Goal: Task Accomplishment & Management: Complete application form

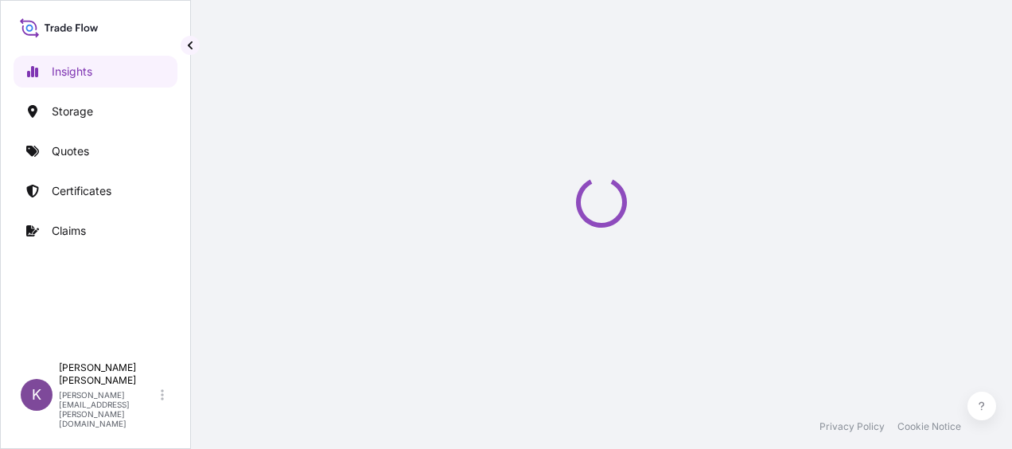
select select "2025"
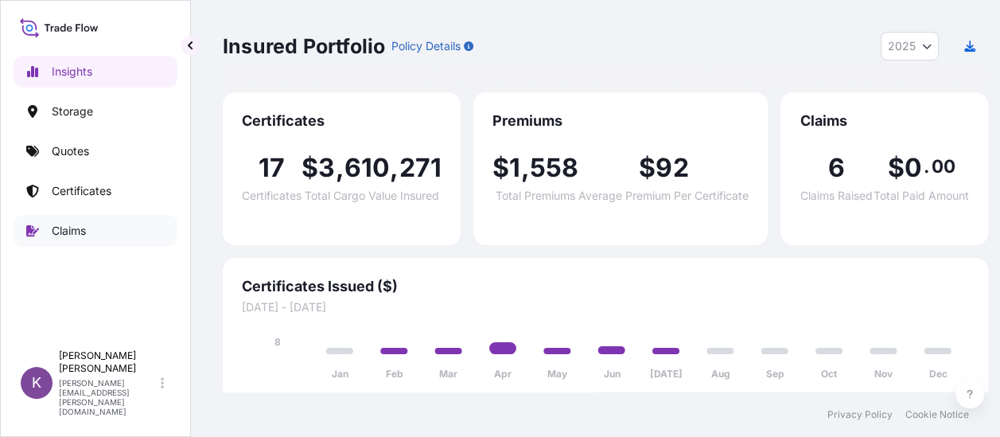
click at [37, 236] on link "Claims" at bounding box center [96, 231] width 164 height 32
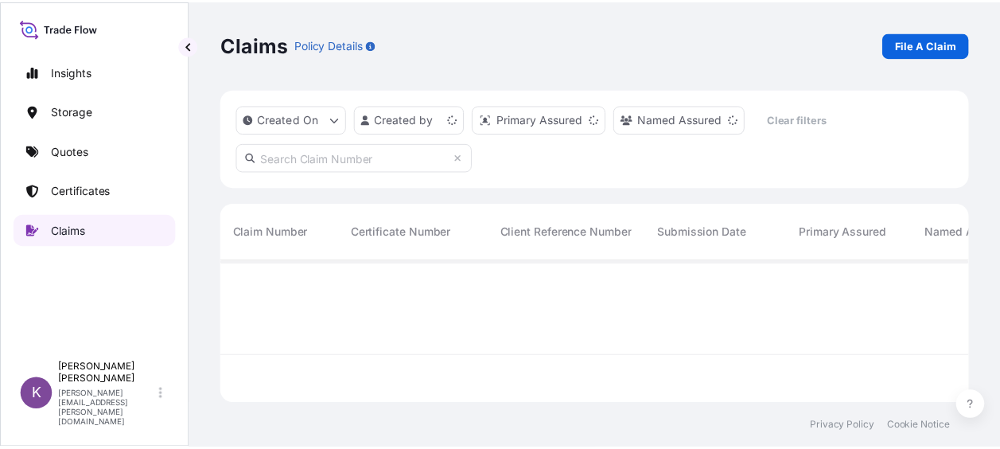
scroll to position [140, 745]
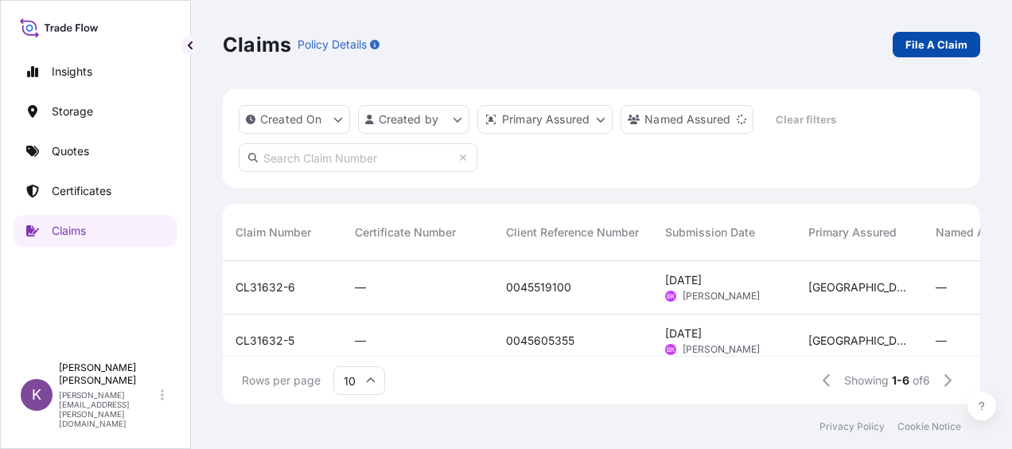
click at [932, 51] on p "File A Claim" at bounding box center [936, 45] width 62 height 16
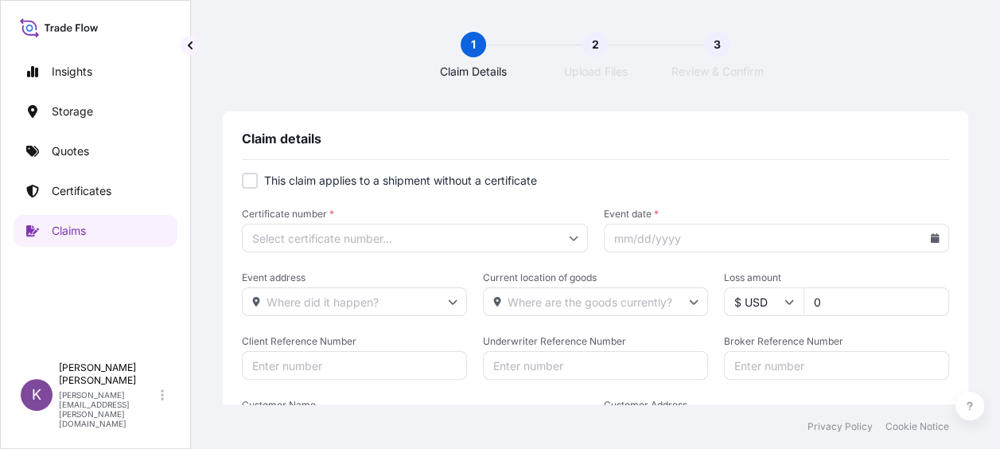
click at [269, 178] on p "This claim applies to a shipment without a certificate" at bounding box center [400, 181] width 273 height 16
checkbox input "true"
click at [931, 234] on icon at bounding box center [935, 238] width 9 height 10
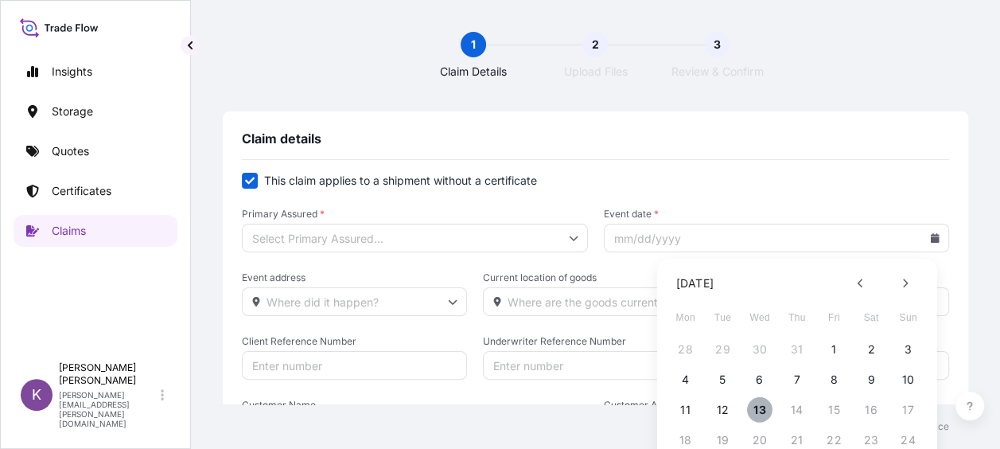
click at [763, 407] on button "13" at bounding box center [759, 409] width 25 height 25
type input "08/13/2025"
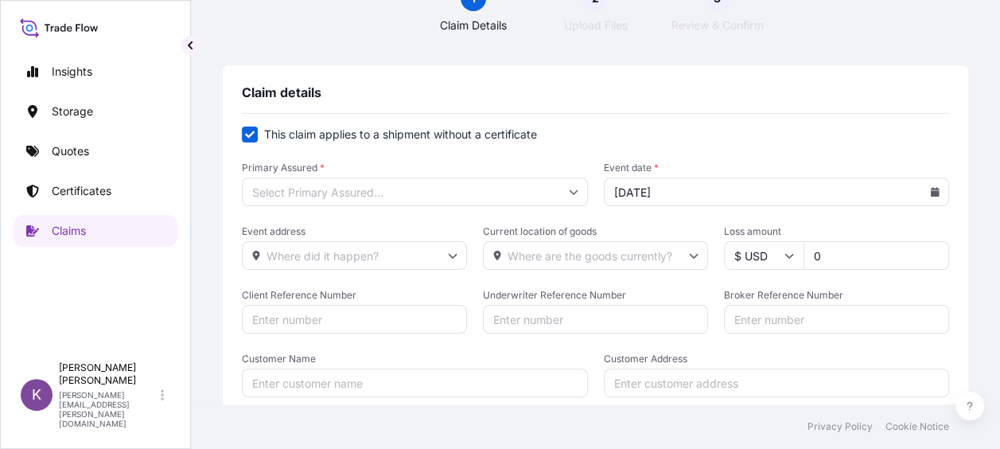
scroll to position [80, 0]
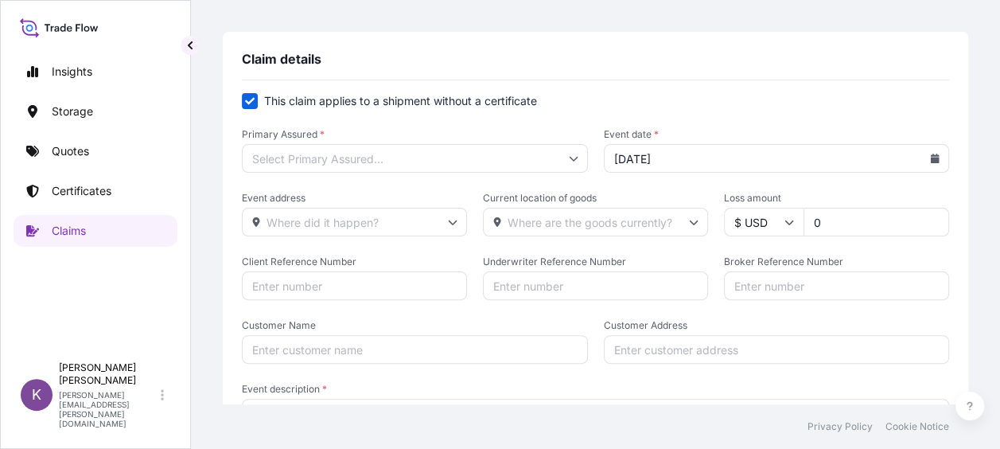
click at [413, 210] on input "Event address" at bounding box center [354, 222] width 225 height 29
paste input "I-75 north at the 675 Interchange"
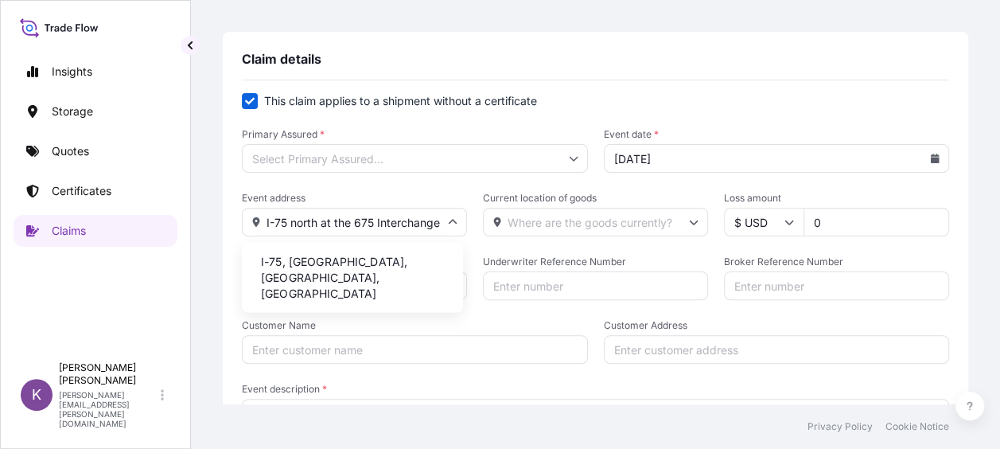
type input "I-75 north at the 675 Interchange"
click at [880, 194] on span "Loss amount" at bounding box center [836, 198] width 225 height 13
click at [880, 208] on input "0" at bounding box center [876, 222] width 146 height 29
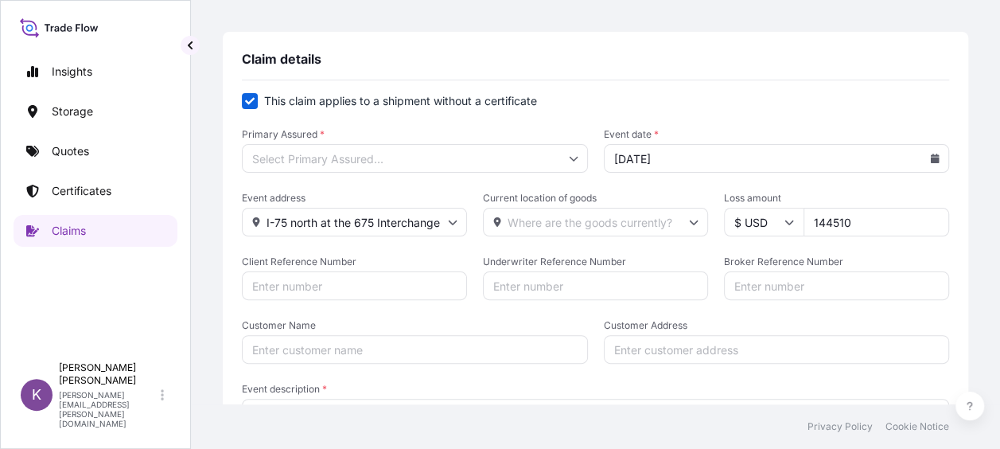
type input "144510"
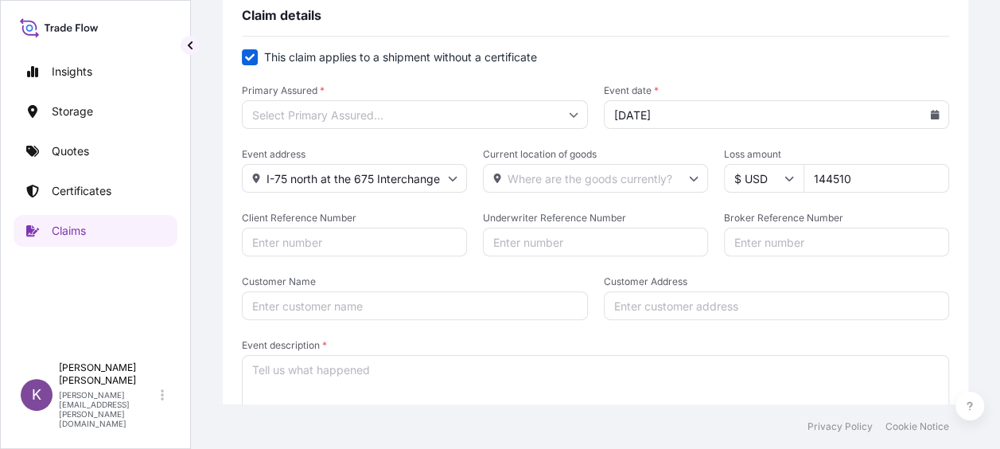
scroll to position [159, 0]
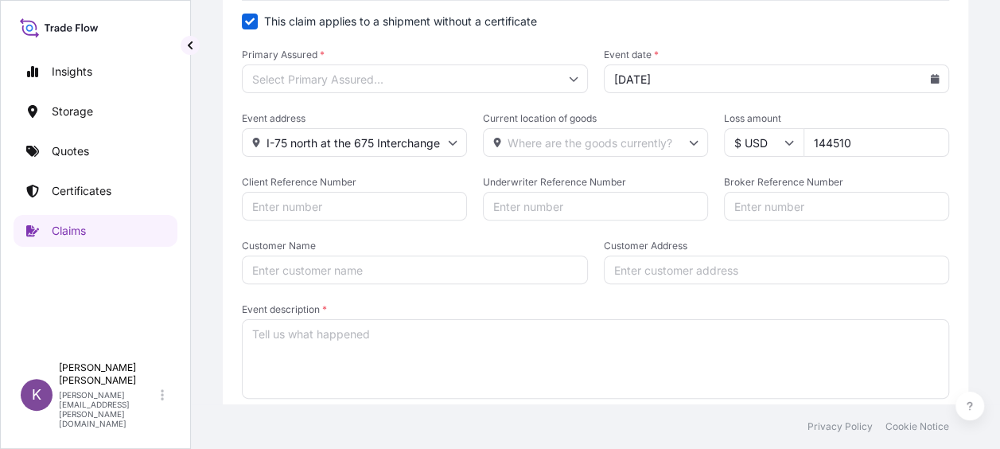
click at [556, 272] on input "Customer Name" at bounding box center [415, 269] width 346 height 29
type input "DuPont Specialty Products"
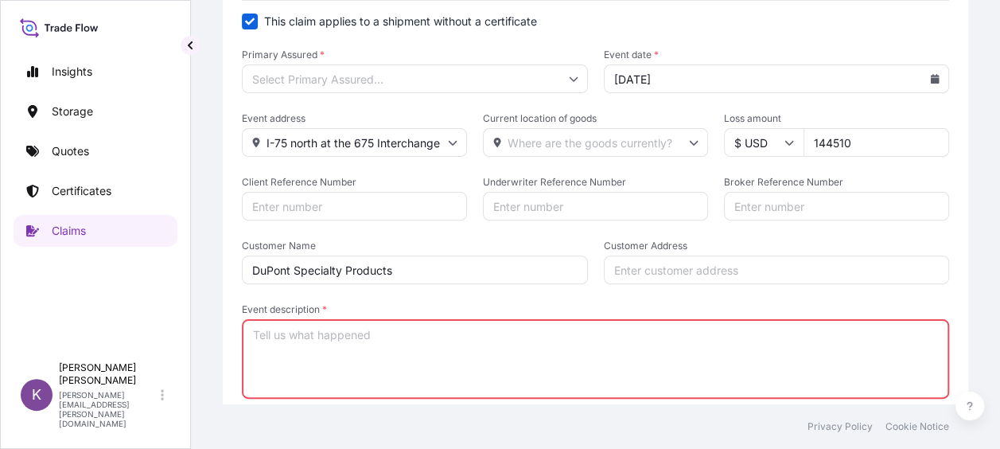
paste textarea "Driver and container was involved in a Roll over accident this morning. DOT and…"
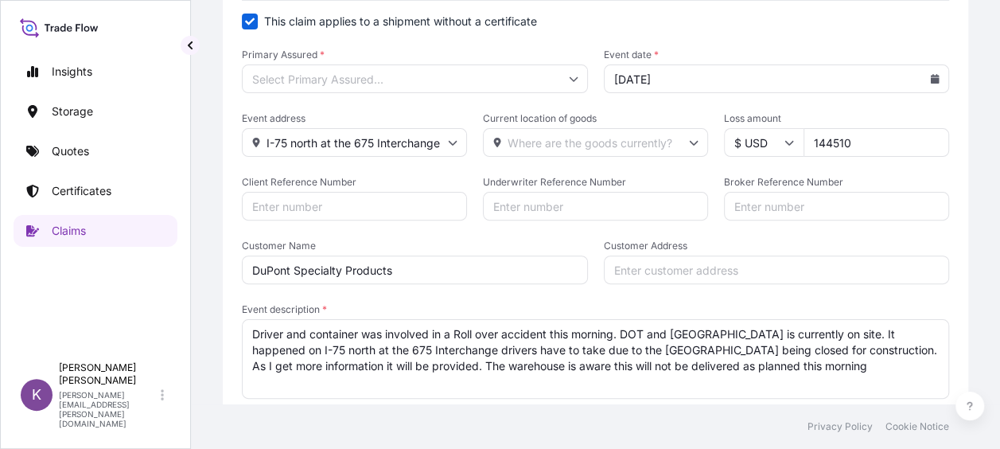
drag, startPoint x: 823, startPoint y: 372, endPoint x: 819, endPoint y: 349, distance: 23.4
click at [819, 349] on textarea "Driver and container was involved in a Roll over accident this morning. DOT and…" at bounding box center [595, 359] width 707 height 80
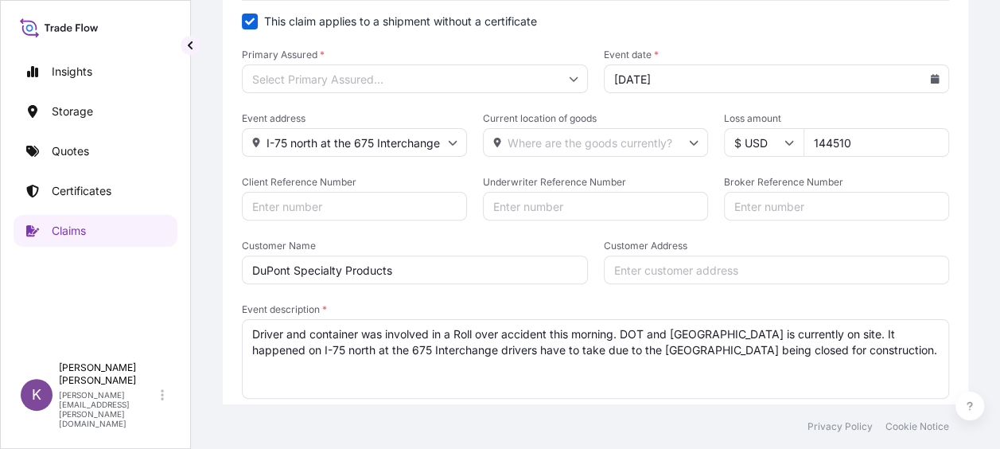
paste textarea "Carrier Note from Calhoun Truck Lines: The local Fire Department reviewed the p…"
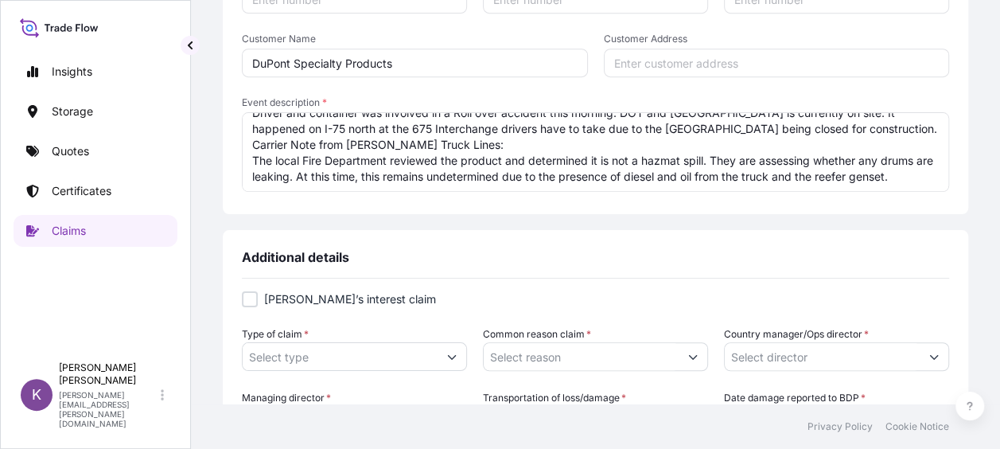
scroll to position [477, 0]
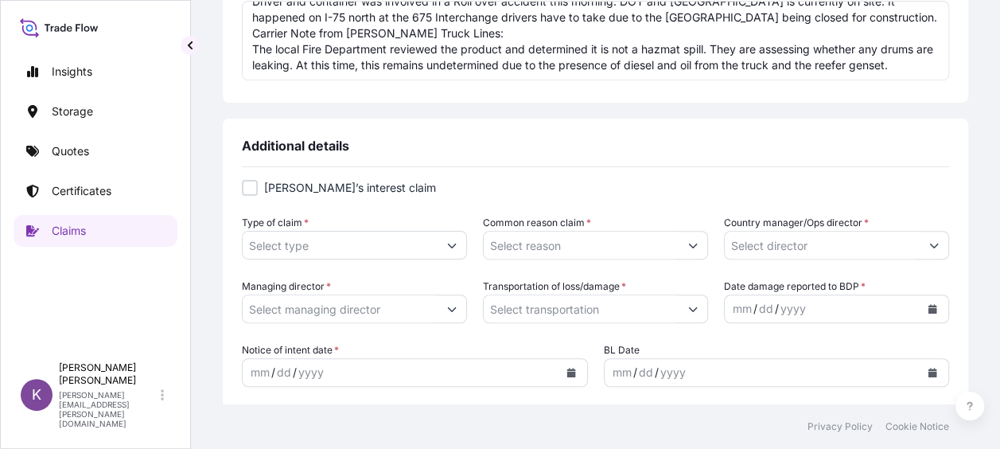
type textarea "Driver and container was involved in a Roll over accident this morning. DOT and…"
click at [252, 190] on div at bounding box center [250, 188] width 16 height 16
checkbox input "true"
click at [374, 262] on form "Shipper’s interest claim Type of claim * Common reason claim * Country manager/…" at bounding box center [595, 315] width 707 height 270
click at [417, 232] on input "Type of claim *" at bounding box center [340, 245] width 195 height 29
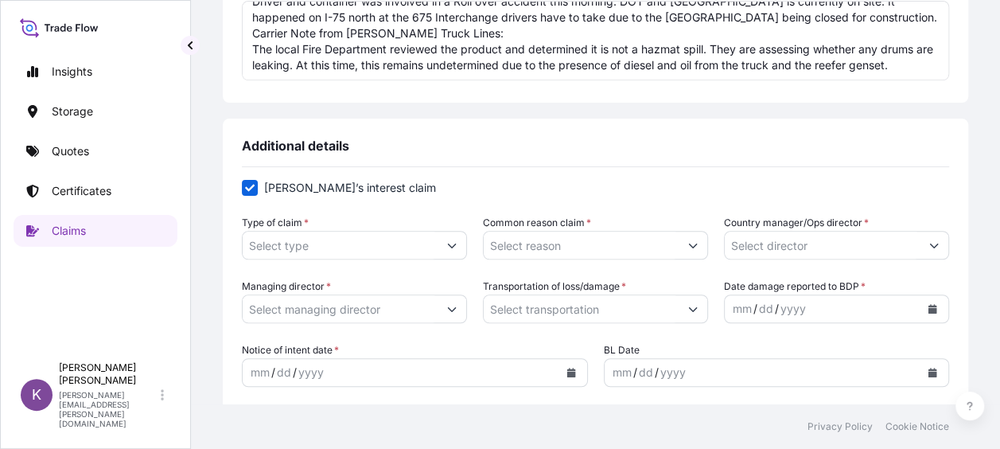
click at [400, 261] on form "Shipper’s interest claim Type of claim * Common reason claim * Country manager/…" at bounding box center [595, 315] width 707 height 270
click at [411, 253] on input "Type of claim *" at bounding box center [340, 245] width 195 height 29
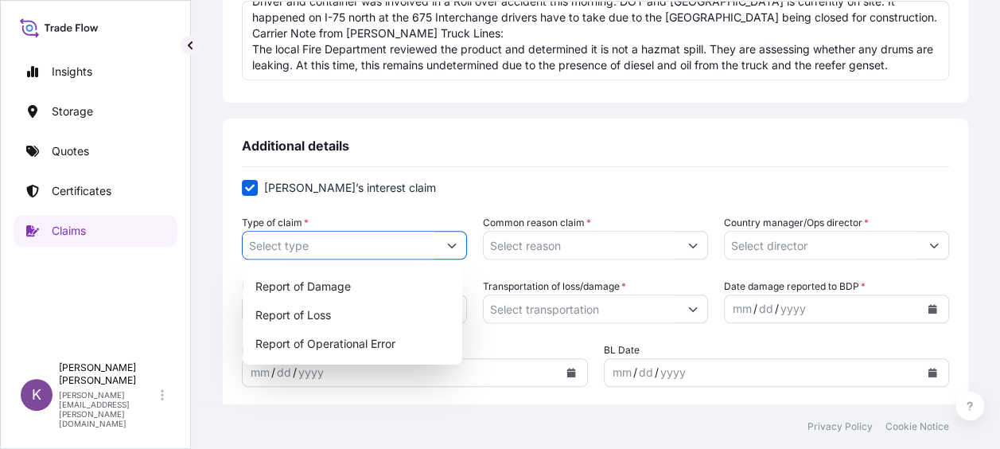
click at [453, 252] on button "Show suggestions" at bounding box center [452, 245] width 29 height 29
click at [387, 294] on div "Report of Damage" at bounding box center [352, 286] width 207 height 29
type input "Report of Damage"
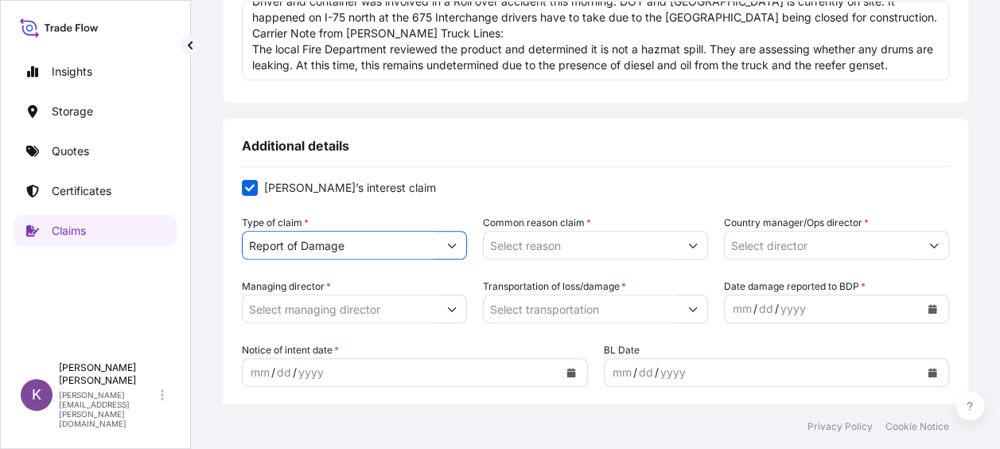
click at [668, 241] on input "Common reason claim *" at bounding box center [581, 245] width 195 height 29
click at [679, 242] on button "Show suggestions" at bounding box center [693, 245] width 29 height 29
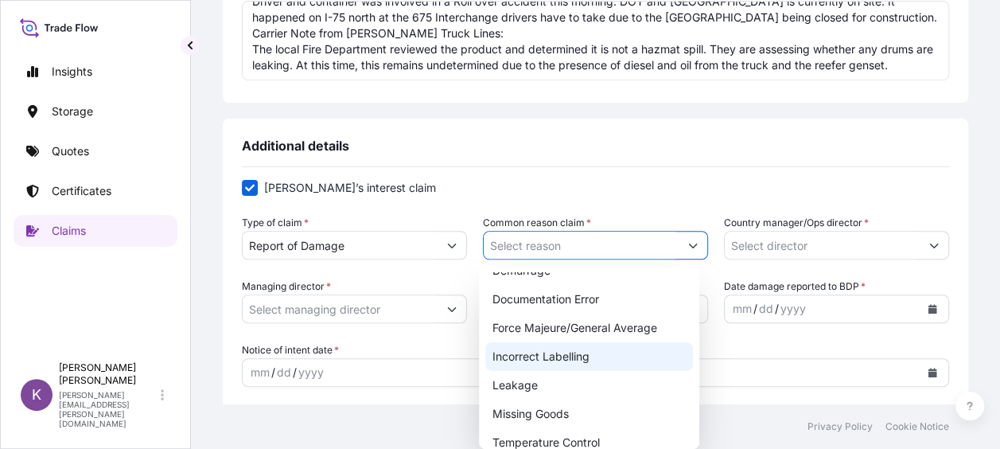
scroll to position [22, 0]
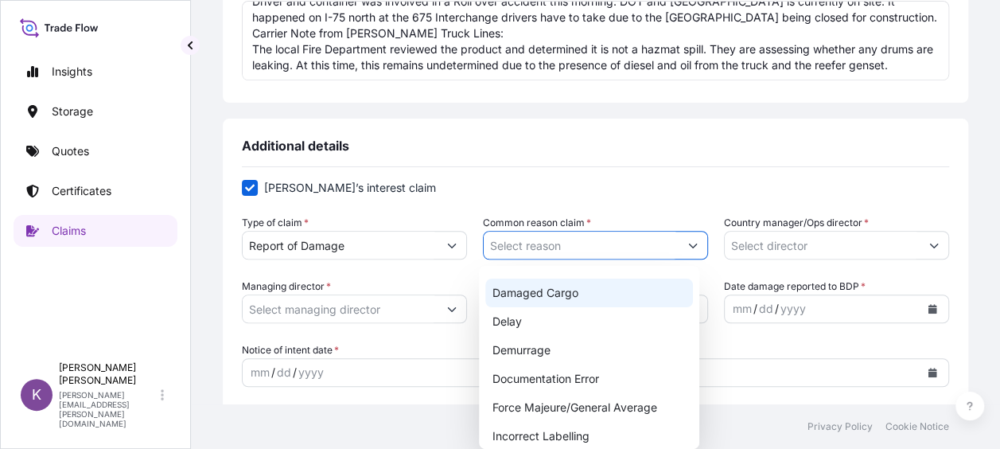
click at [566, 282] on div "Damaged Cargo" at bounding box center [588, 292] width 207 height 29
type input "Damaged Cargo"
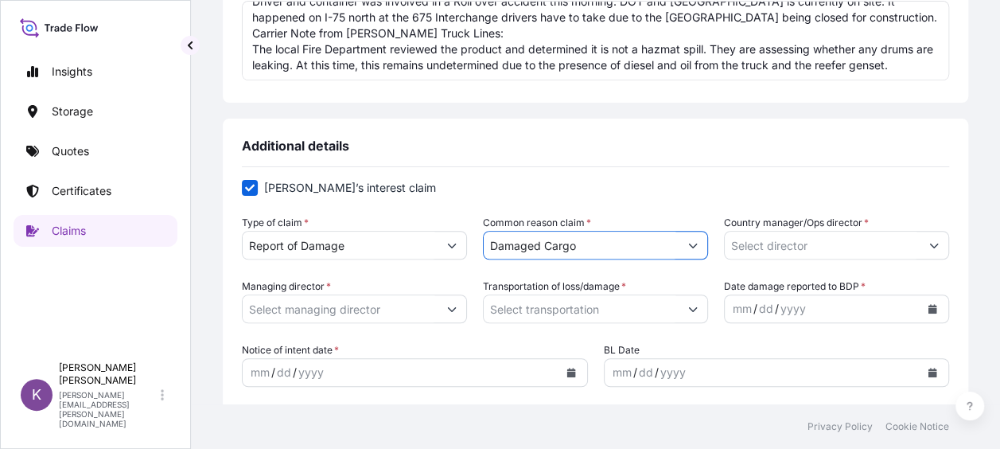
click at [874, 245] on input "Country manager/Ops director *" at bounding box center [822, 245] width 195 height 29
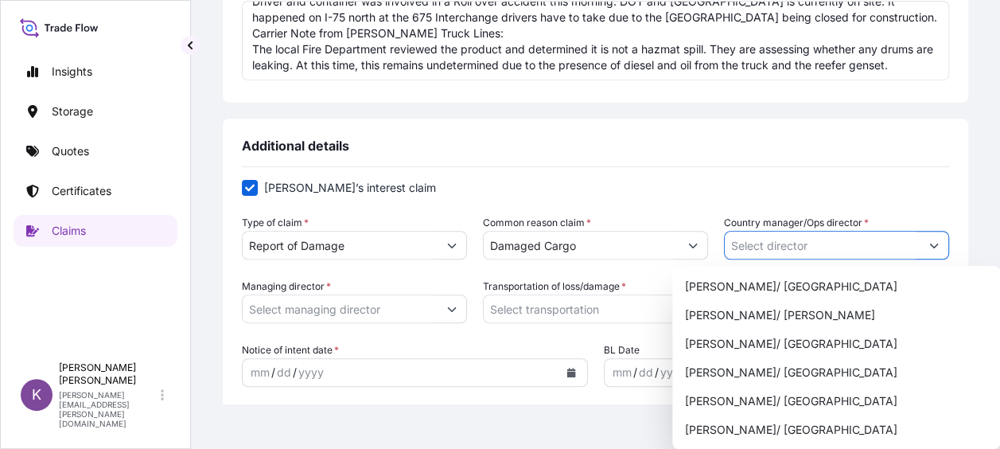
click at [929, 247] on icon "Show suggestions" at bounding box center [934, 245] width 10 height 10
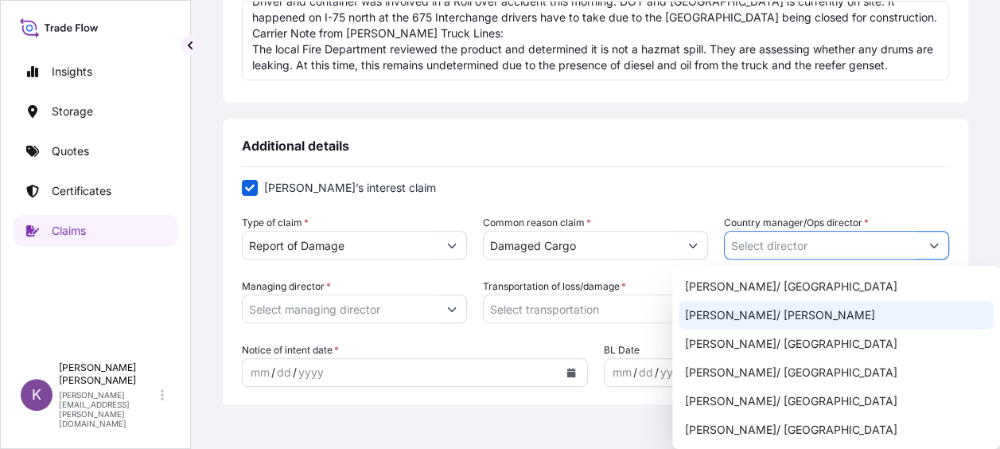
click at [843, 324] on div "Al Lipscomb/ DuPont" at bounding box center [836, 315] width 315 height 29
type input "Al Lipscomb/ DuPont"
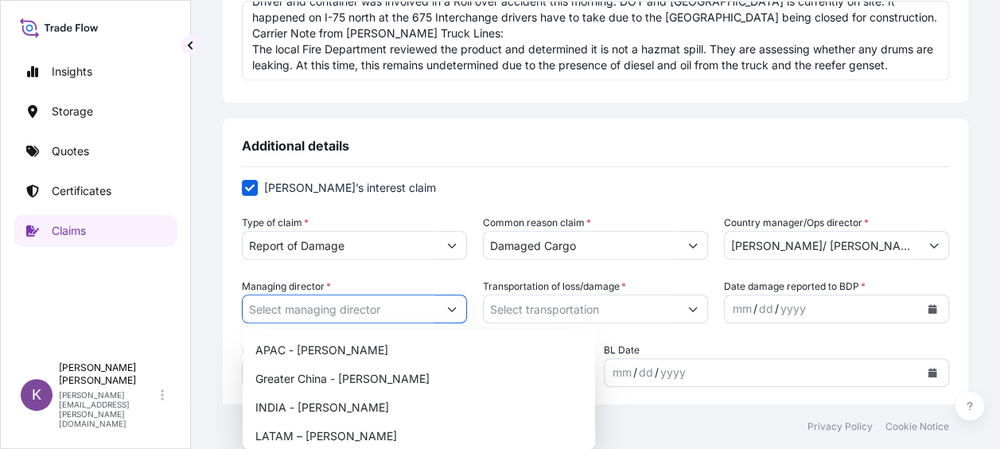
click at [452, 308] on icon "Show suggestions" at bounding box center [452, 309] width 10 height 10
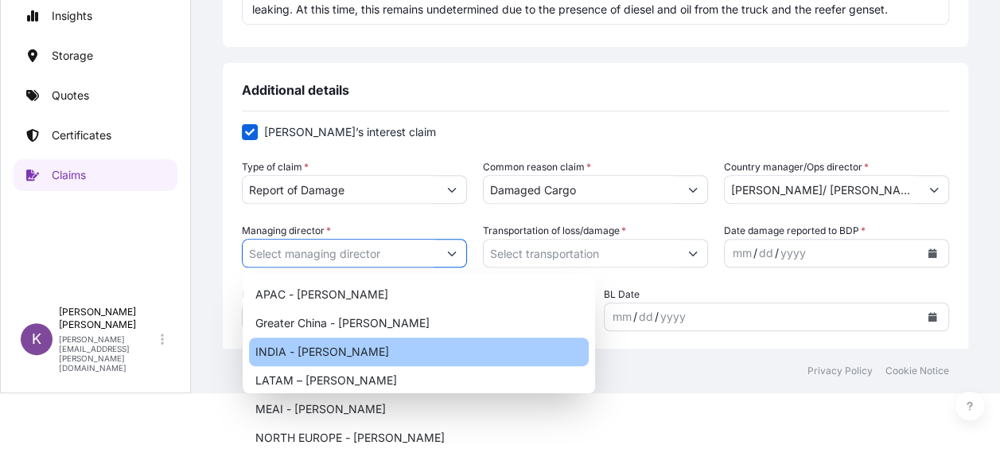
scroll to position [80, 0]
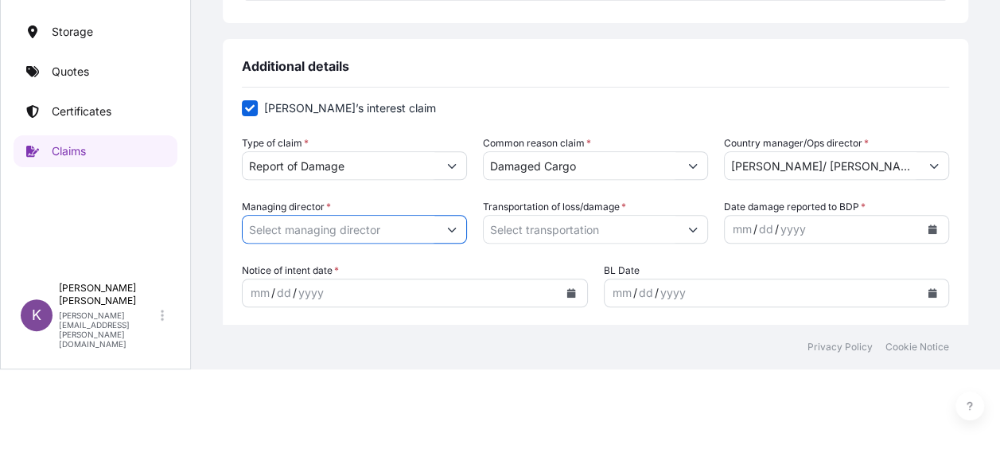
click at [444, 240] on button "Show suggestions" at bounding box center [452, 229] width 29 height 29
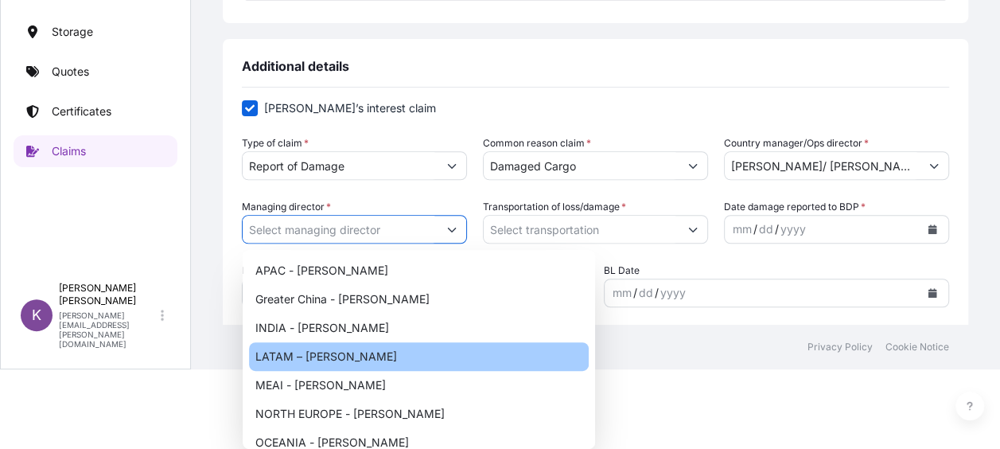
scroll to position [216, 0]
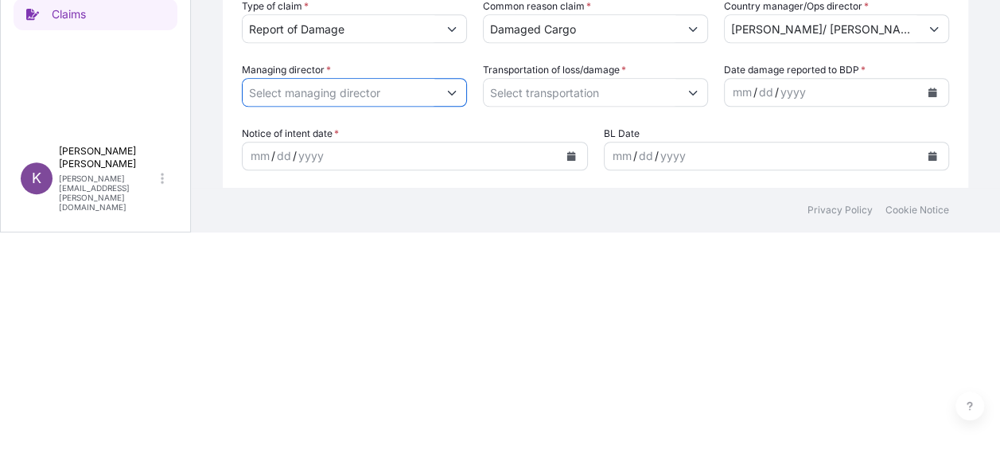
click at [457, 90] on button "Show suggestions" at bounding box center [452, 92] width 29 height 29
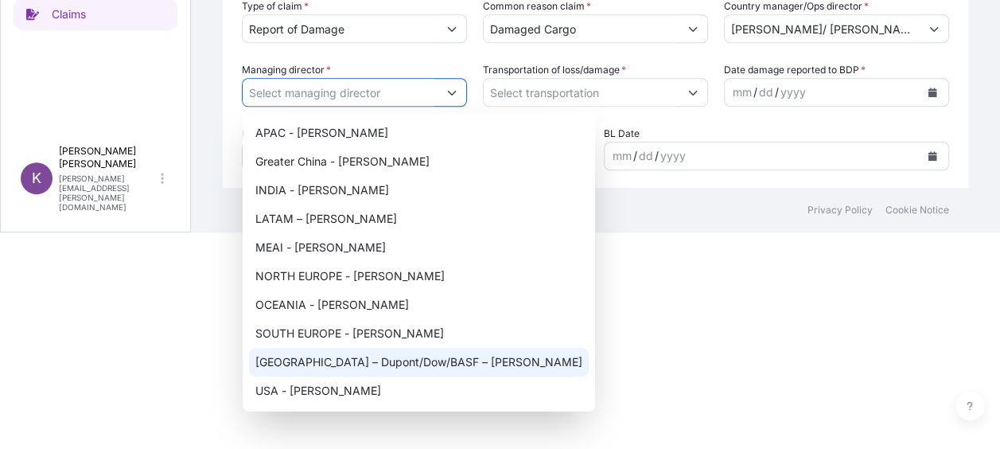
click at [360, 362] on div "USA – Dupont/Dow/BASF – Jeff Orfe" at bounding box center [419, 362] width 340 height 29
type input "USA – Dupont/Dow/BASF – Jeff Orfe"
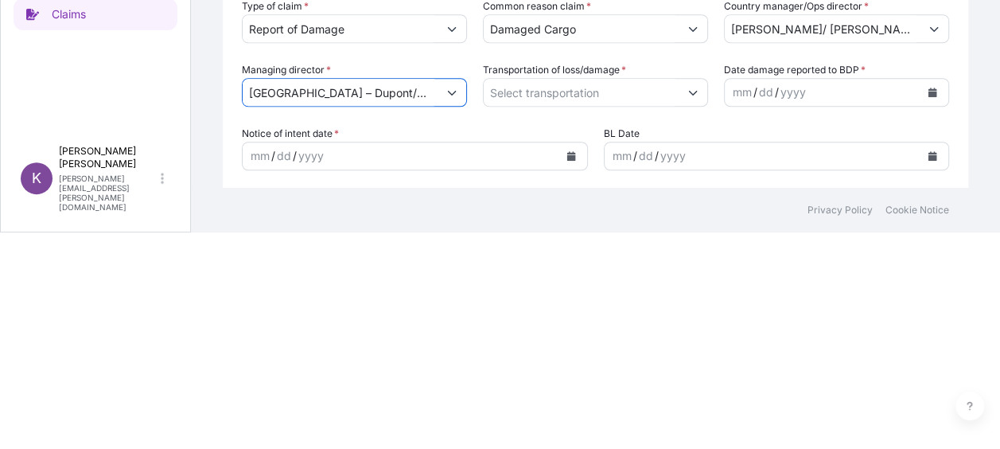
click at [687, 82] on button "Show suggestions" at bounding box center [693, 92] width 29 height 29
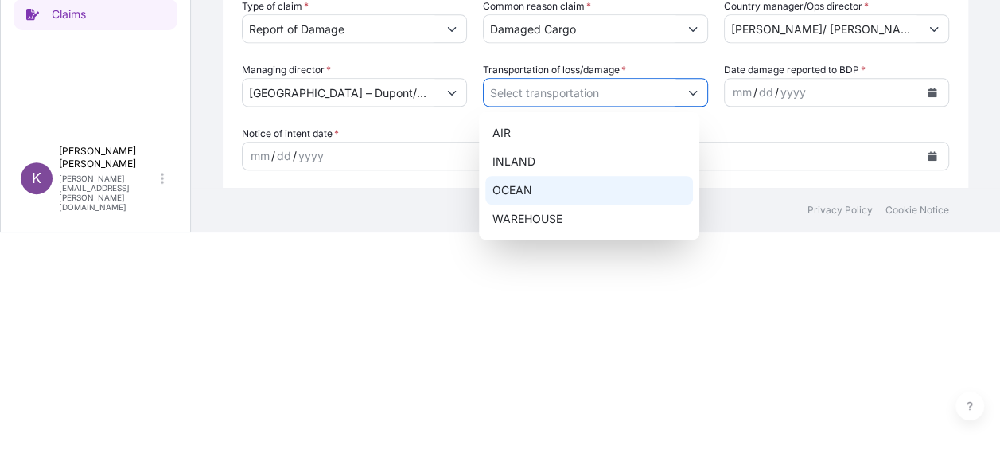
click at [605, 183] on div "OCEAN" at bounding box center [588, 190] width 207 height 29
type input "OCEAN"
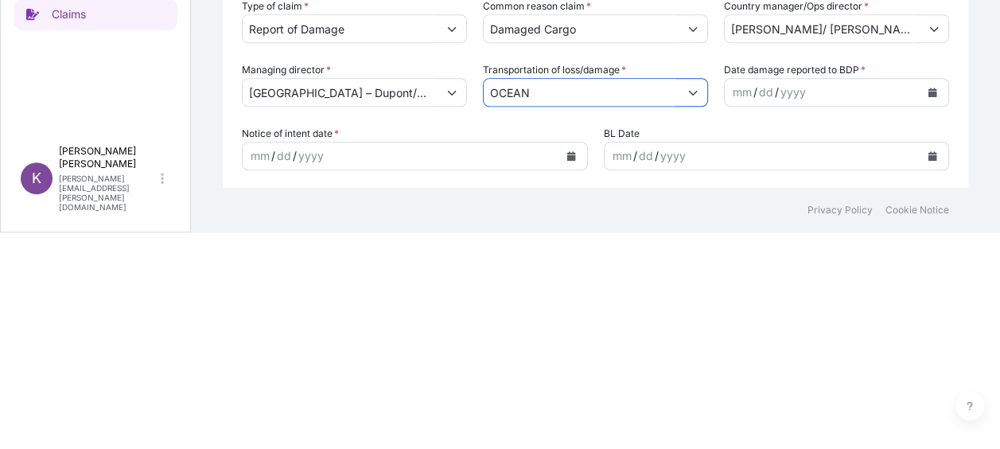
click at [928, 92] on icon "Calendar" at bounding box center [933, 93] width 10 height 10
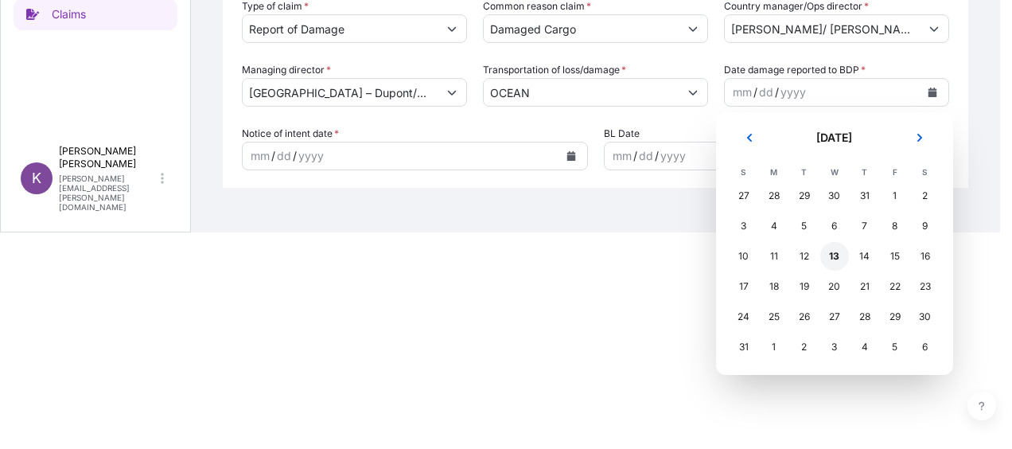
click at [831, 257] on div "13" at bounding box center [834, 256] width 29 height 29
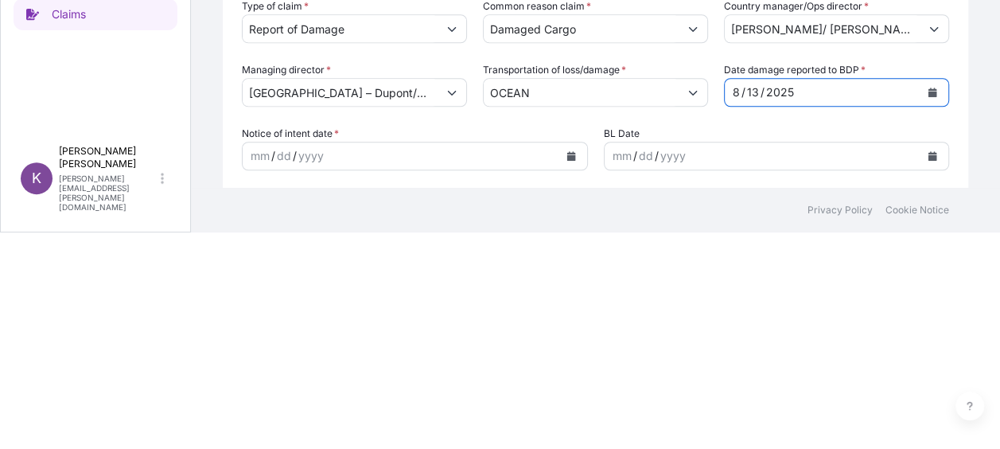
click at [574, 150] on button "Calendar" at bounding box center [570, 155] width 25 height 25
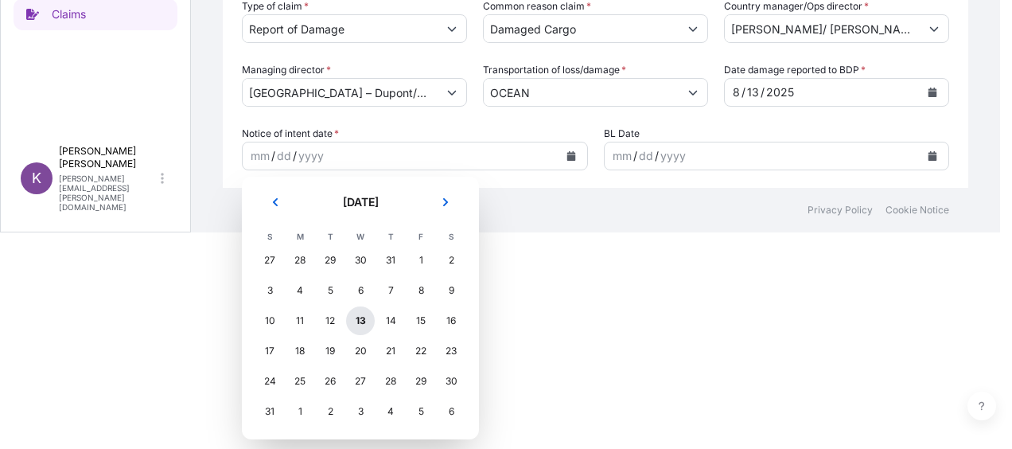
click at [363, 320] on div "13" at bounding box center [360, 320] width 29 height 29
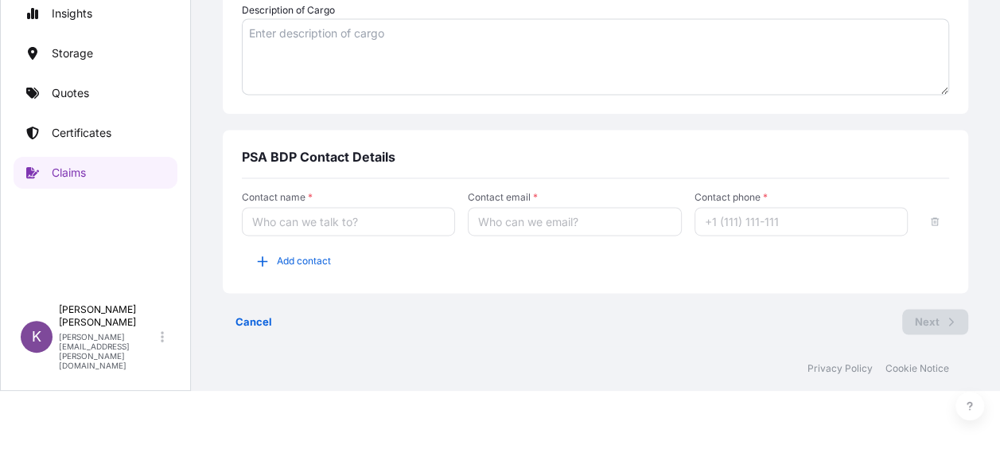
scroll to position [80, 0]
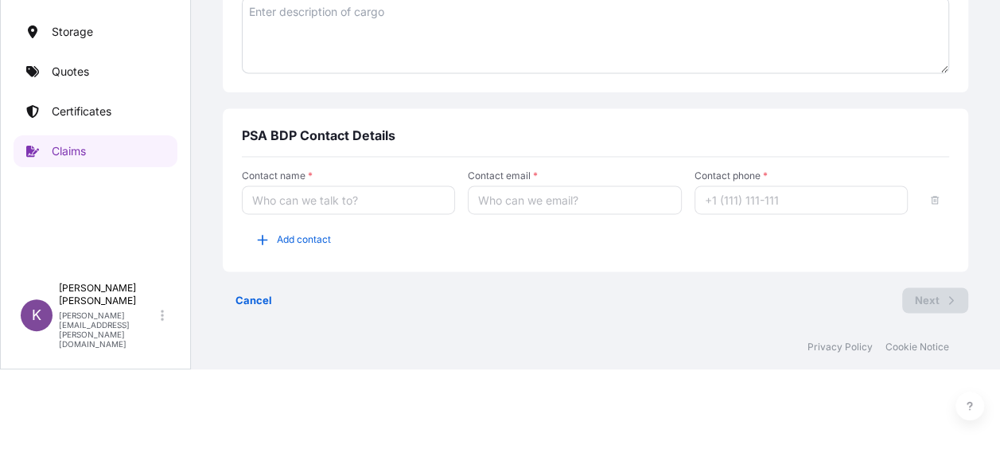
click at [380, 186] on input "Contact name *" at bounding box center [348, 199] width 213 height 29
type input "Rob Cook"
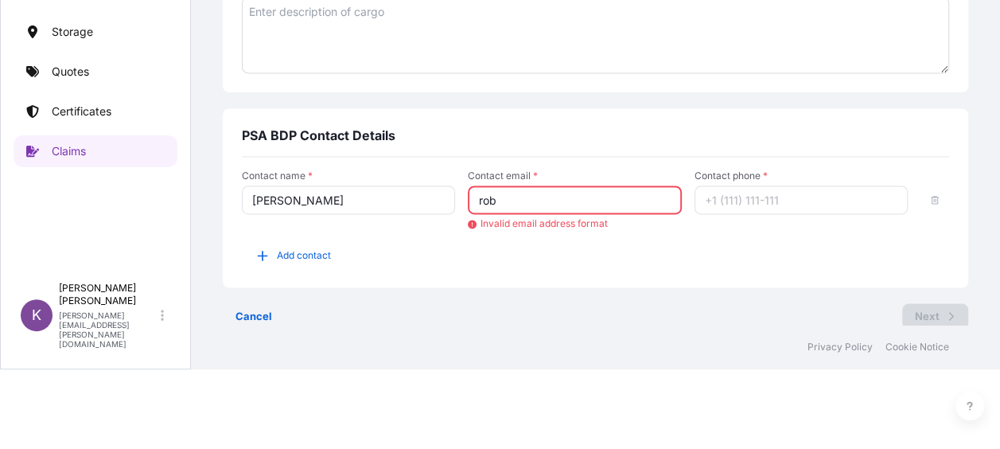
type input "rob.cook@psabdp.com"
type input "2156298458"
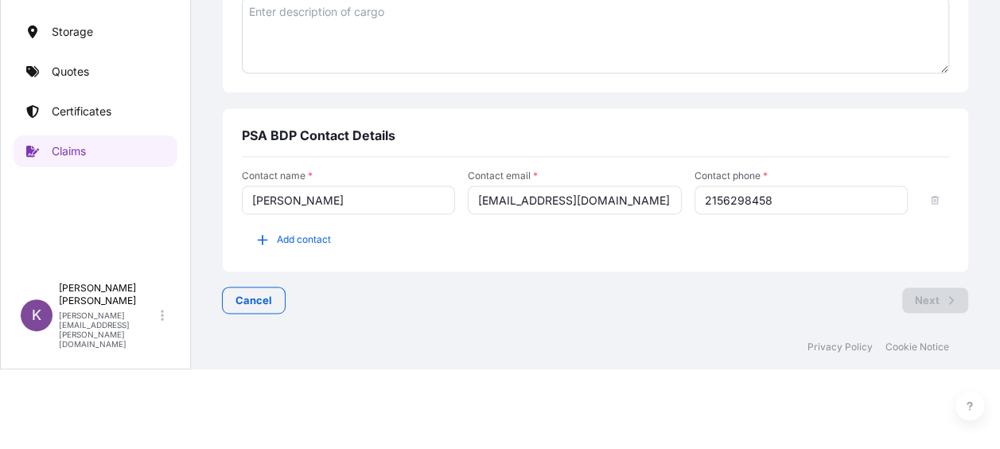
click at [863, 198] on input "2156298458" at bounding box center [800, 199] width 213 height 29
type input "2156298458"
click at [612, 200] on input "rob.cook@psabdp.com" at bounding box center [574, 199] width 213 height 29
type input "rob.cook@psabdp.com"
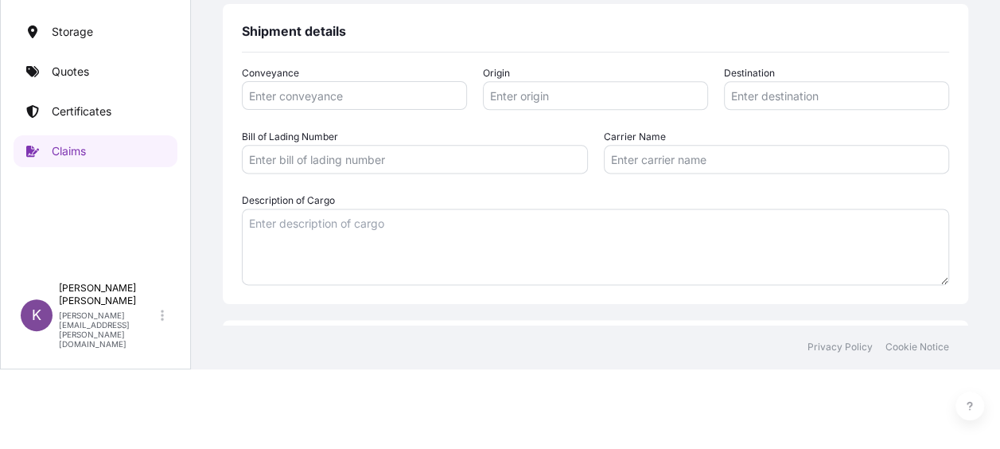
scroll to position [829, 0]
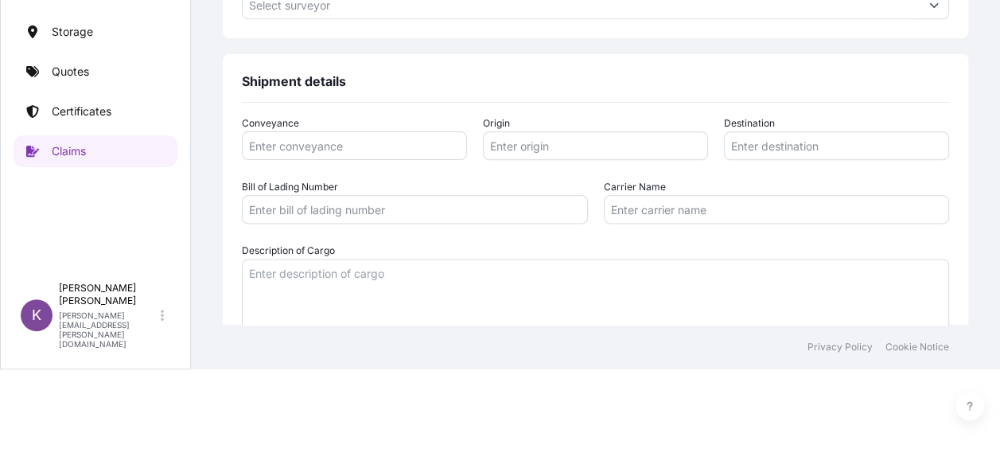
click at [718, 204] on input "Carrier Name" at bounding box center [777, 209] width 346 height 29
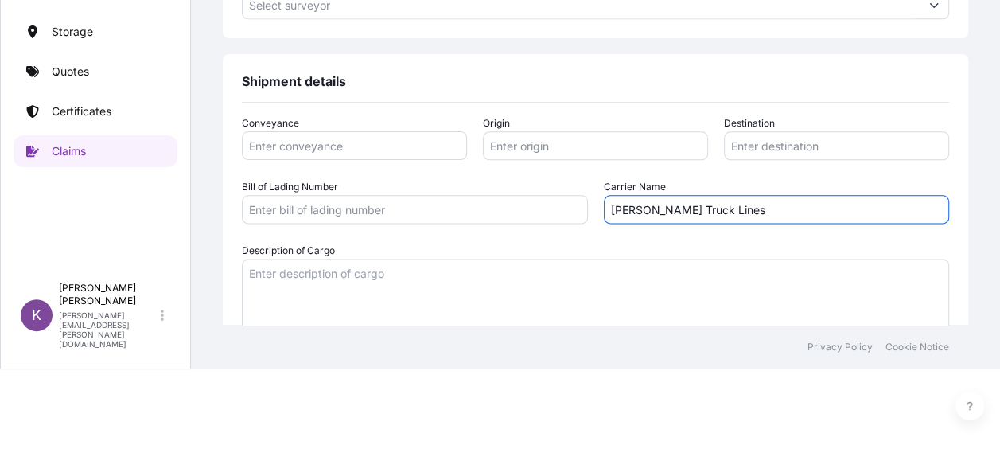
type input "Calhoun Truck Lines"
click at [526, 140] on input "Origin" at bounding box center [595, 145] width 225 height 29
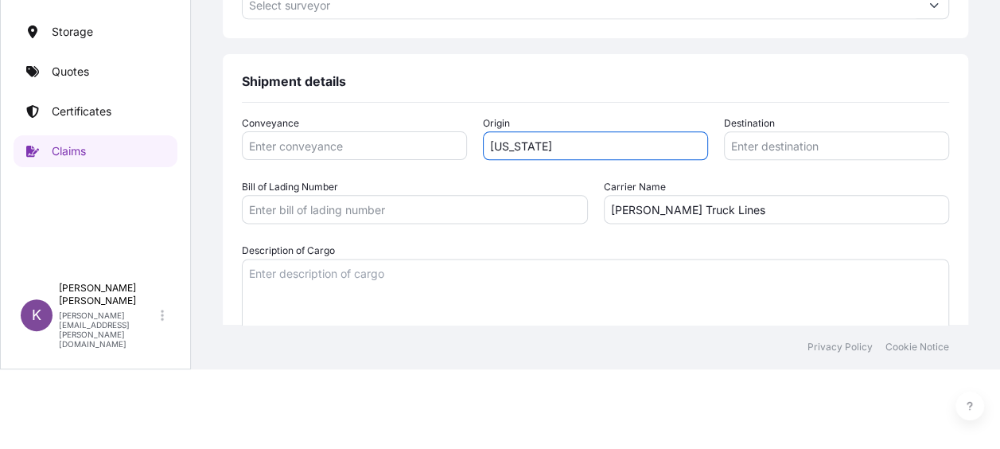
type input "Michigan"
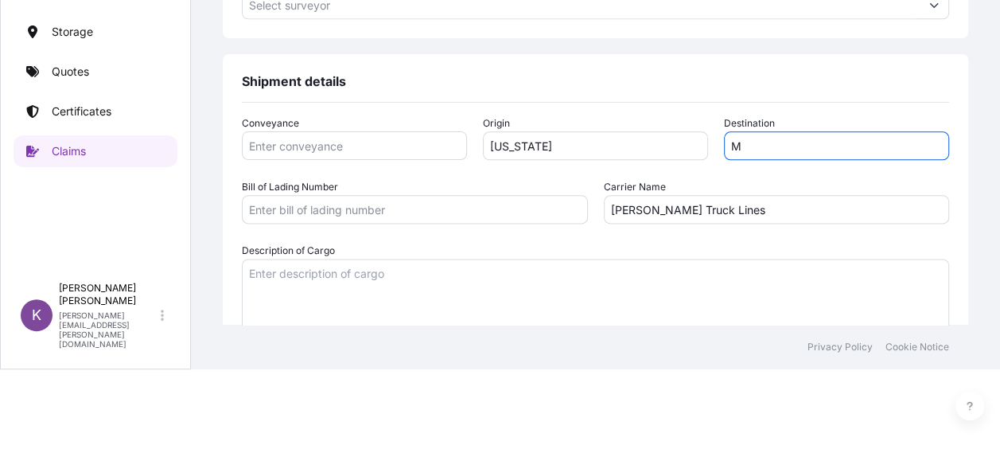
type input "M"
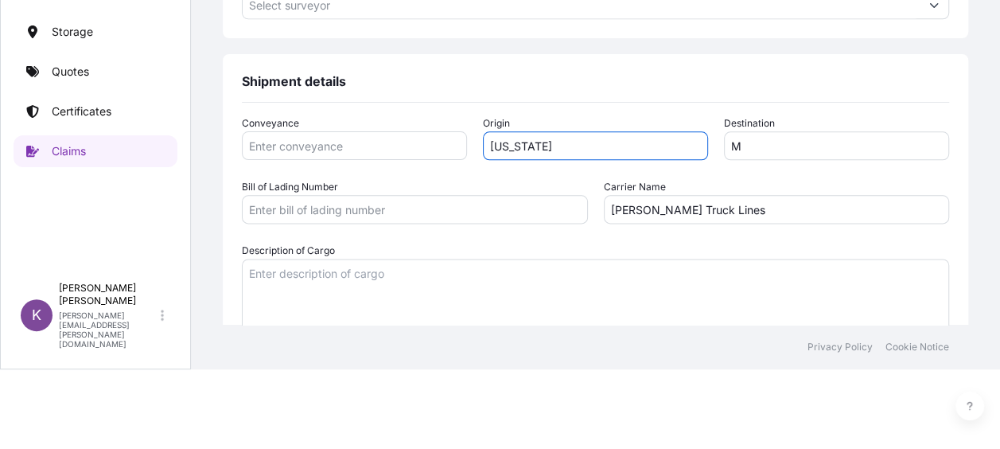
drag, startPoint x: 570, startPoint y: 156, endPoint x: 421, endPoint y: 158, distance: 148.8
click at [421, 158] on div "Conveyance Origin Michigan Destination M" at bounding box center [595, 137] width 707 height 45
paste input "Carrier Note from Calhoun Truck Lines: The local Fire Department reviewed the p…"
type input "Carrier Note from Calhoun Truck Lines: The local Fire Department reviewed the p…"
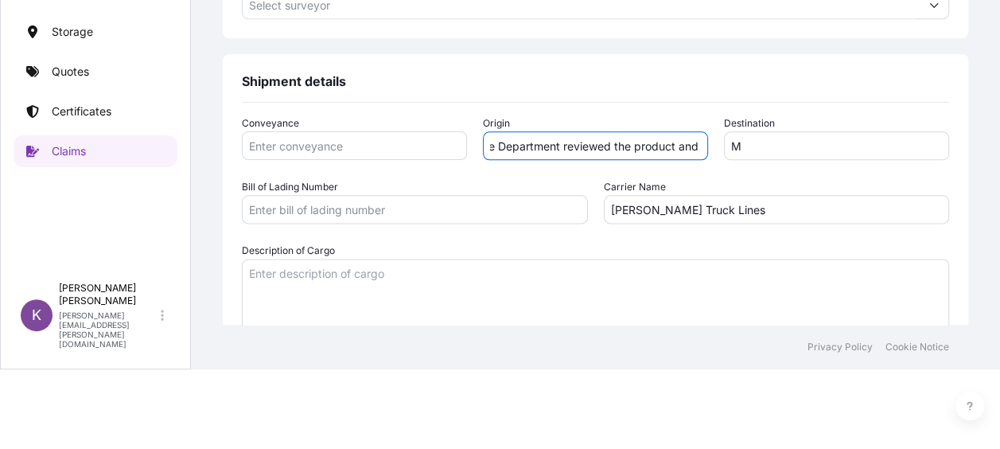
drag, startPoint x: 698, startPoint y: 146, endPoint x: 247, endPoint y: 179, distance: 453.1
click at [268, 179] on div "Conveyance Origin Carrier Note from Calhoun Truck Lines: The local Fire Departm…" at bounding box center [595, 225] width 707 height 220
paste input "Carrier Note from Calhoun Truck Lines: The local Fire Department reviewed the p…"
type input "Carrier Note from Calhoun Truck Lines: The local Fire Department reviewed the p…"
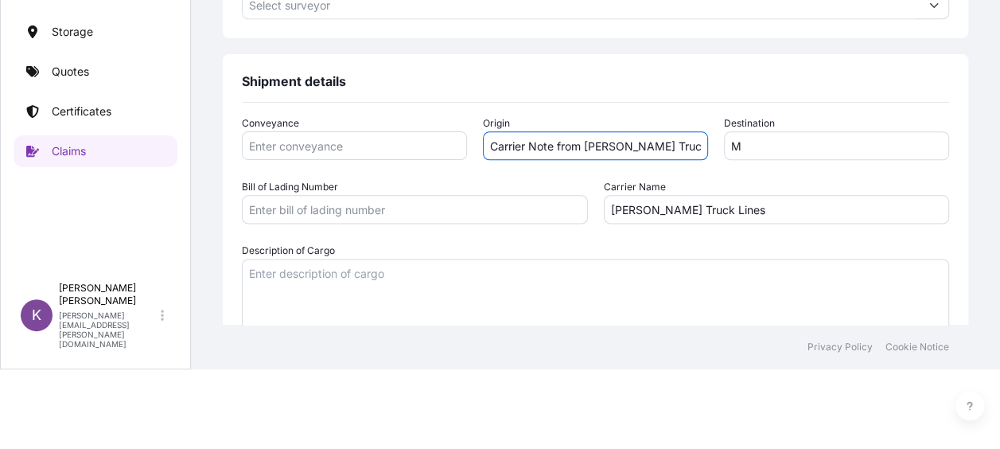
drag, startPoint x: 690, startPoint y: 150, endPoint x: 74, endPoint y: 152, distance: 616.5
click at [84, 151] on div "Insights Storage Quotes Certificates Claims K Kenneth Swierczewski kenneth.swie…" at bounding box center [500, 144] width 1000 height 449
type input "600 Fern St, Ferndale, MI 48220"
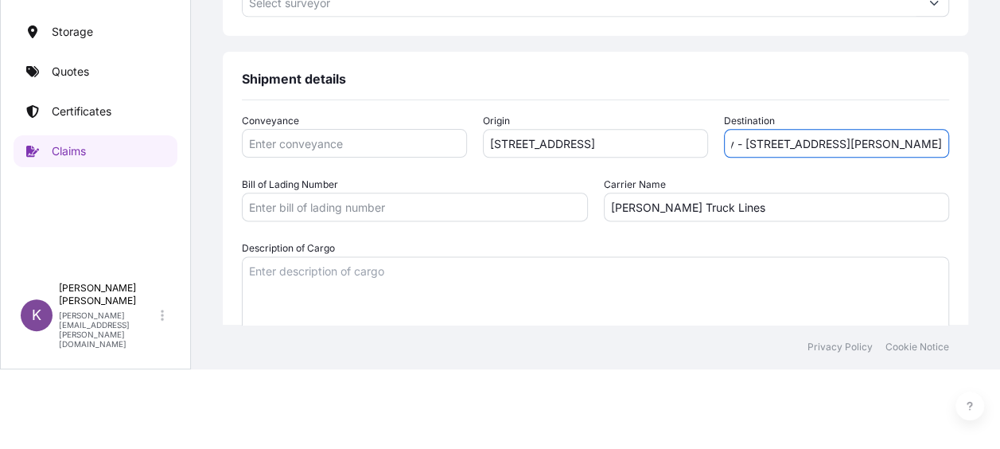
scroll to position [909, 0]
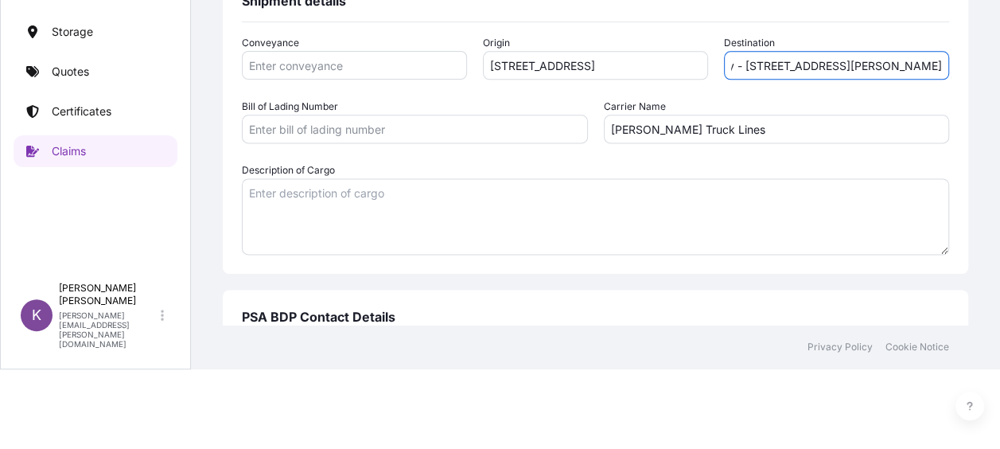
type input "DDP Specialty - 2520 Schuette Rd, Midland, MI 48642"
click at [490, 216] on textarea "Description of Cargo" at bounding box center [595, 216] width 707 height 76
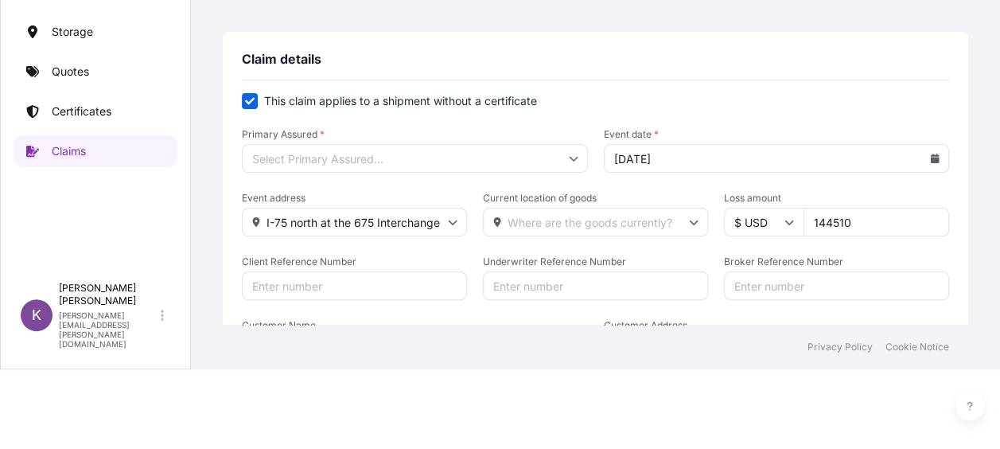
type textarea "BetaSeal"
click at [546, 158] on input "Primary Assured *" at bounding box center [415, 158] width 346 height 29
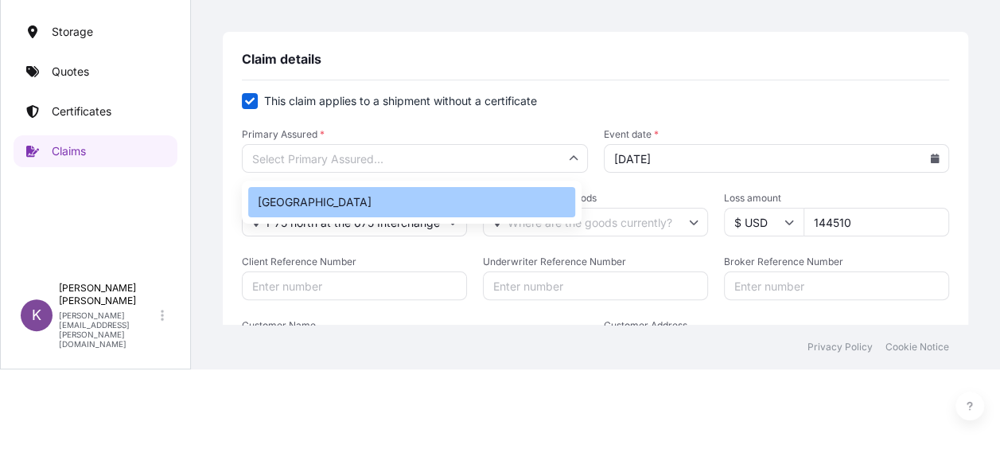
click at [506, 196] on div "Philadelphia" at bounding box center [411, 202] width 327 height 30
type input "Philadelphia"
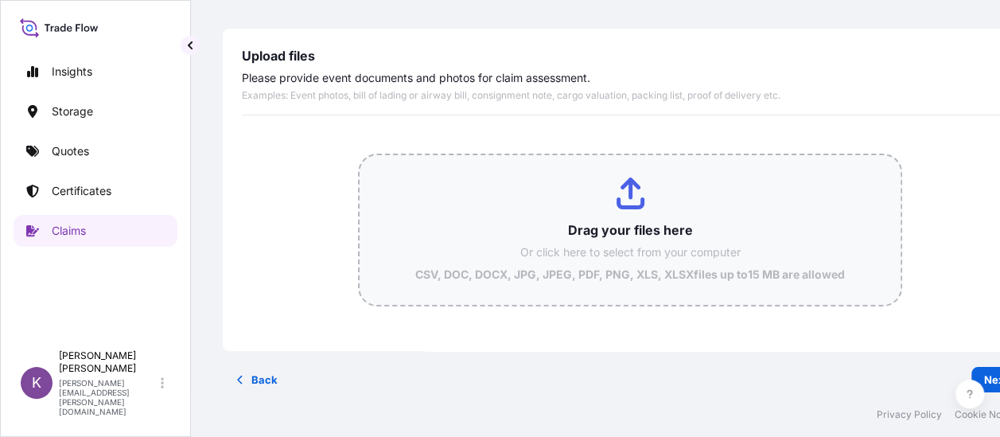
scroll to position [173, 0]
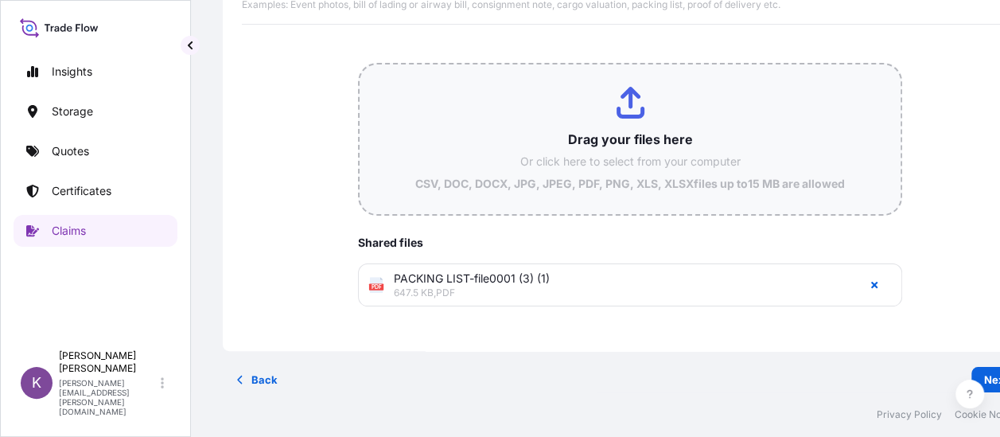
type input "C:\fakepath\[023]-[232509675]-DO-[DDPSWIDE]-20250813.pdf"
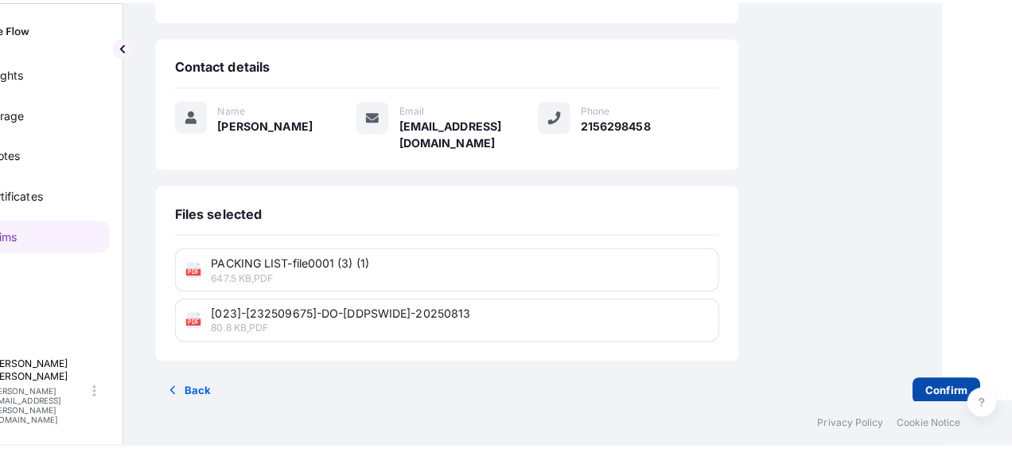
scroll to position [0, 69]
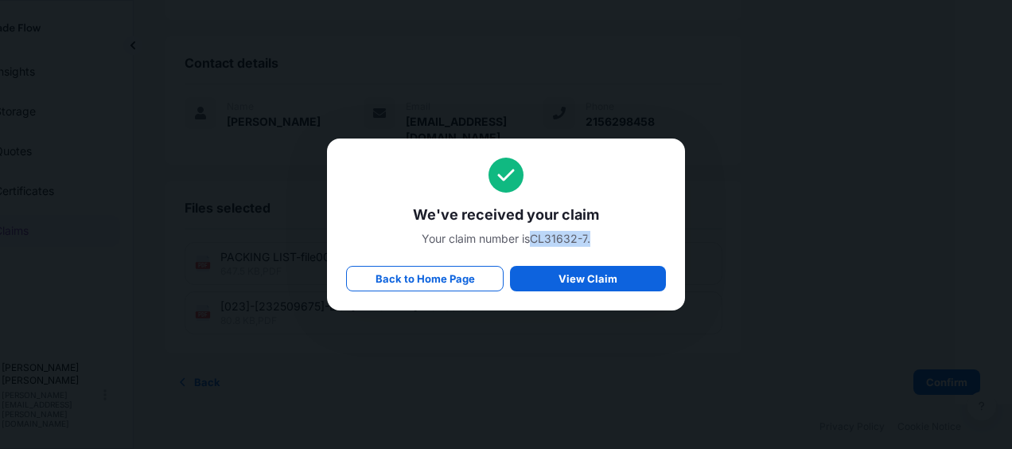
drag, startPoint x: 593, startPoint y: 237, endPoint x: 535, endPoint y: 239, distance: 58.1
click at [535, 239] on span "Your claim number is CL31632-7 ." at bounding box center [506, 239] width 320 height 16
copy span "CL31632-7 ."
